Goal: Find specific page/section: Find specific page/section

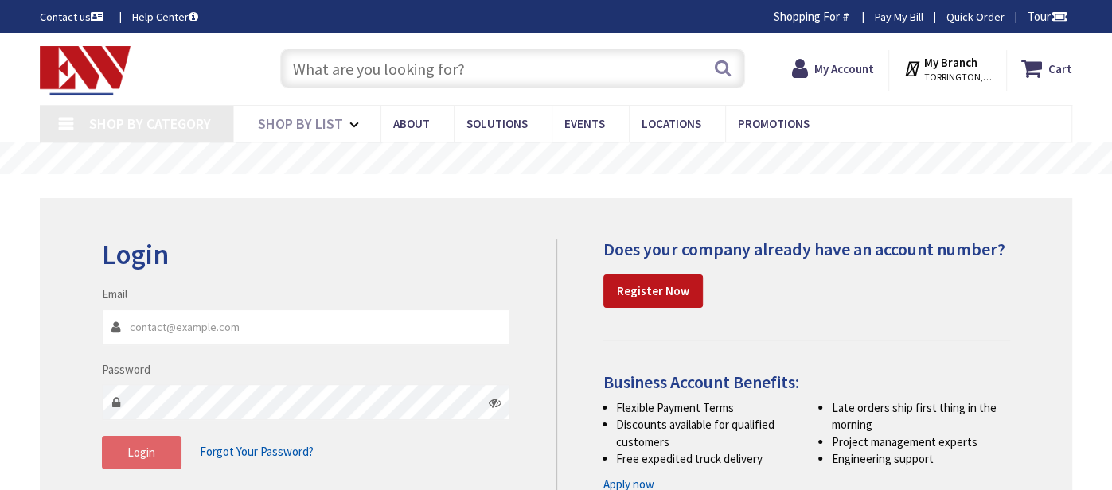
type input "[EMAIL_ADDRESS][DOMAIN_NAME]"
click at [131, 443] on button "Login" at bounding box center [142, 452] width 80 height 33
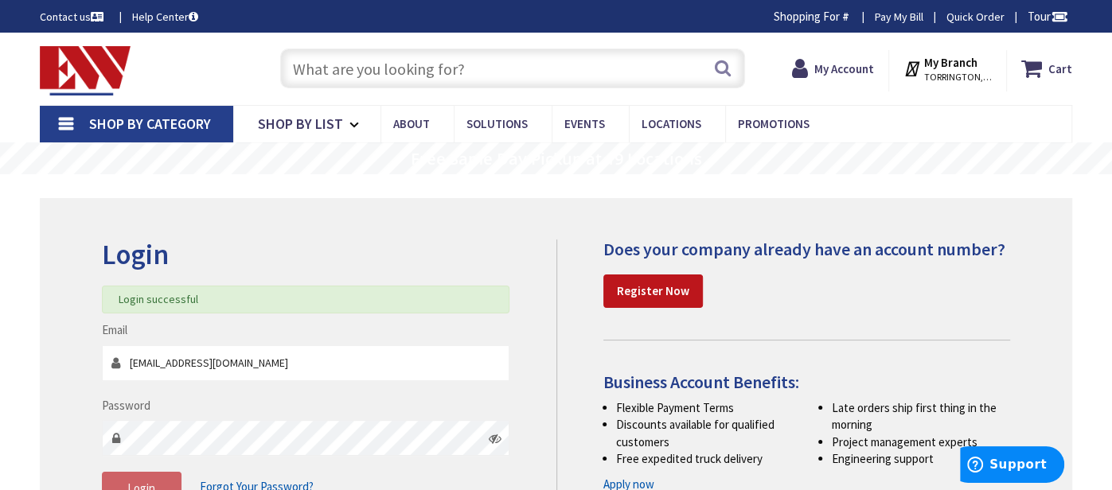
click at [349, 65] on input "text" at bounding box center [512, 69] width 465 height 40
paste input "810K11910"
type input "810K11910"
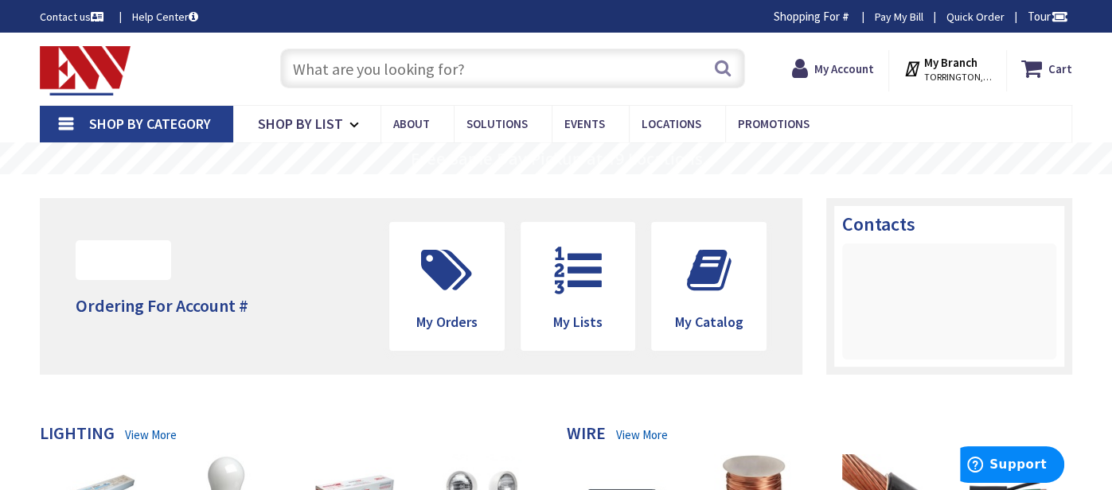
click at [338, 75] on input "text" at bounding box center [512, 69] width 465 height 40
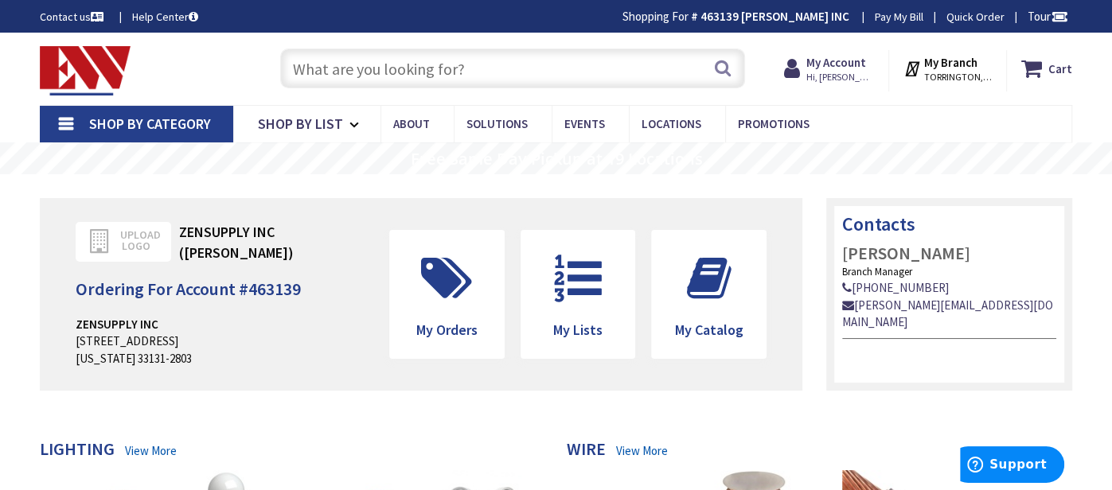
paste input "810K11910"
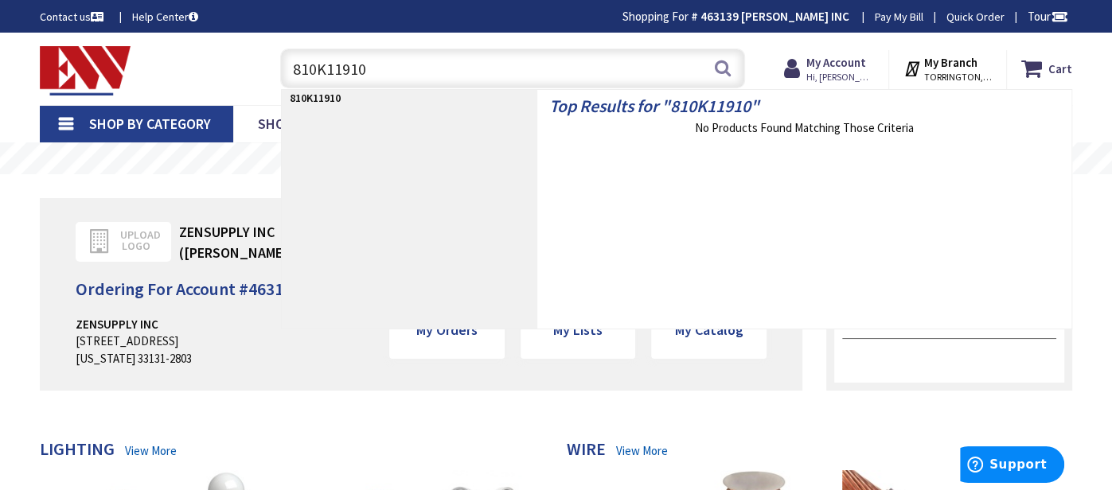
type input "810K11910"
